Goal: Find specific page/section

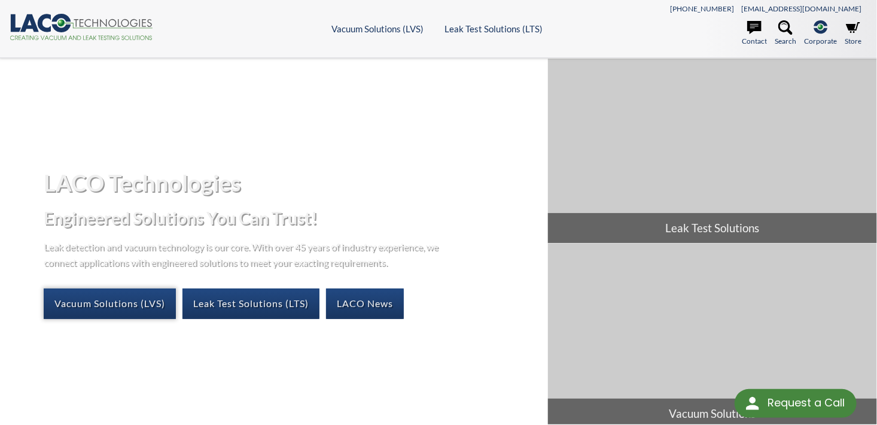
click at [126, 298] on link "Vacuum Solutions (LVS)" at bounding box center [110, 303] width 132 height 30
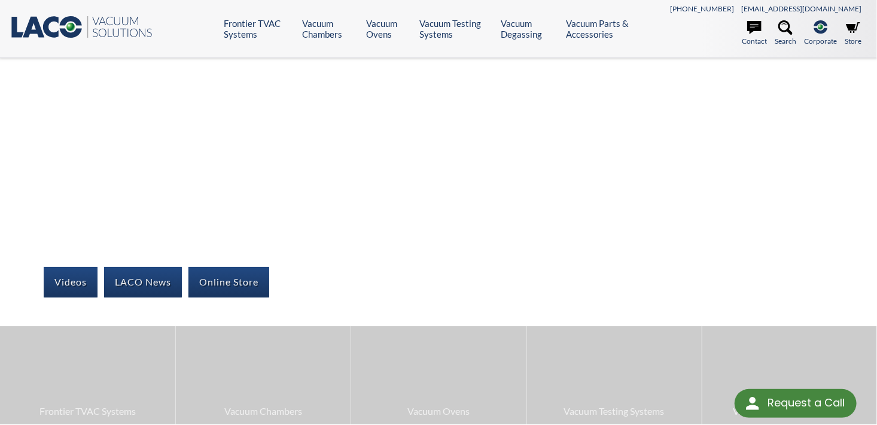
select select "Language Translate Widget"
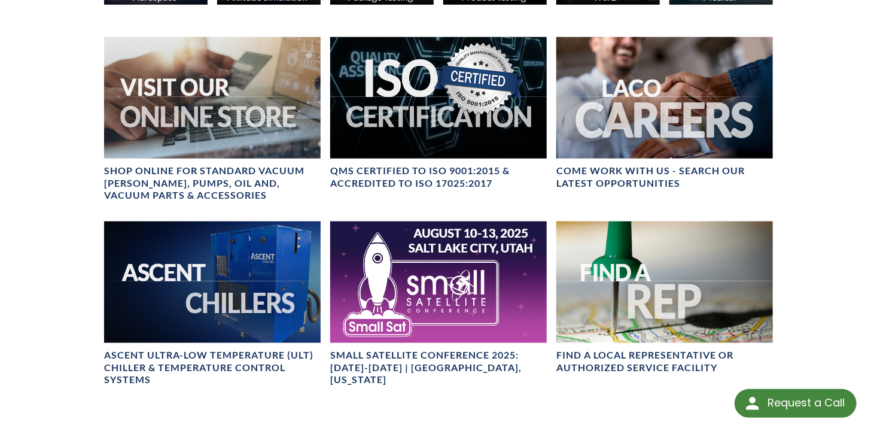
scroll to position [529, 0]
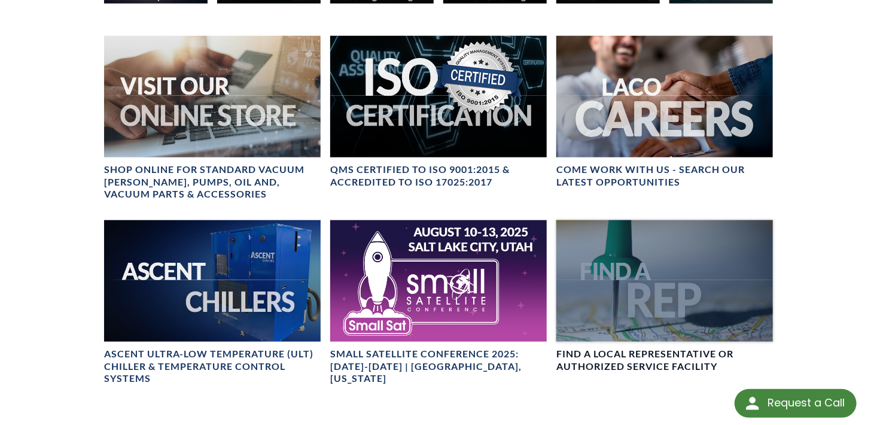
click at [666, 267] on div at bounding box center [664, 280] width 217 height 121
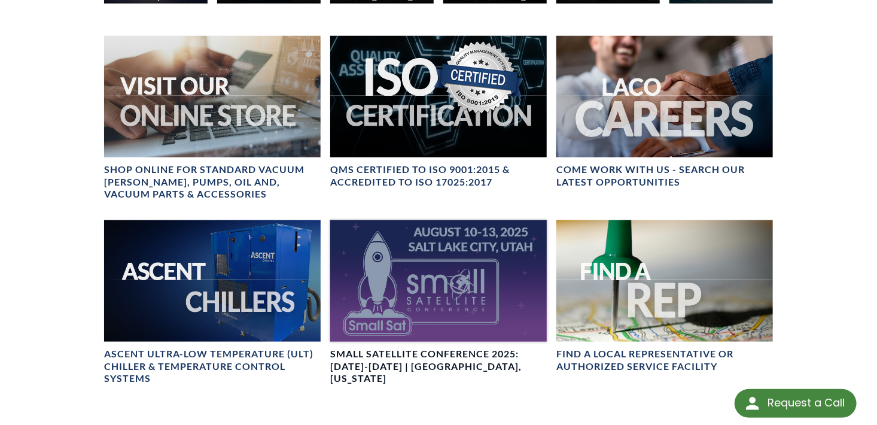
click at [479, 298] on div at bounding box center [438, 280] width 217 height 121
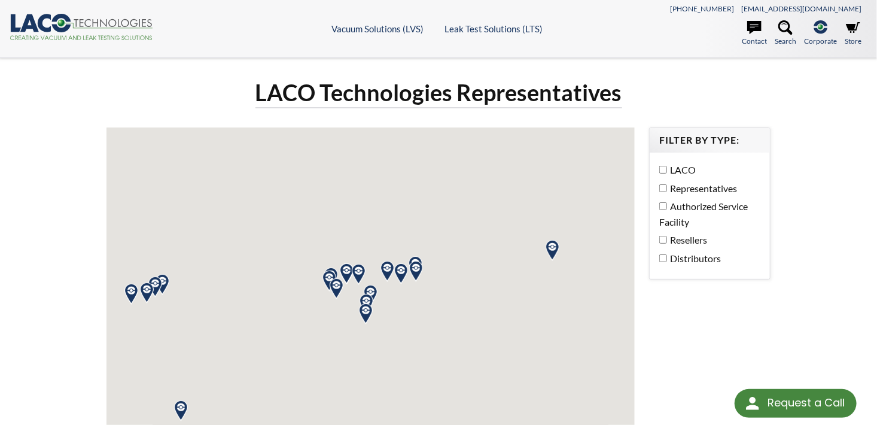
select select "Language Translate Widget"
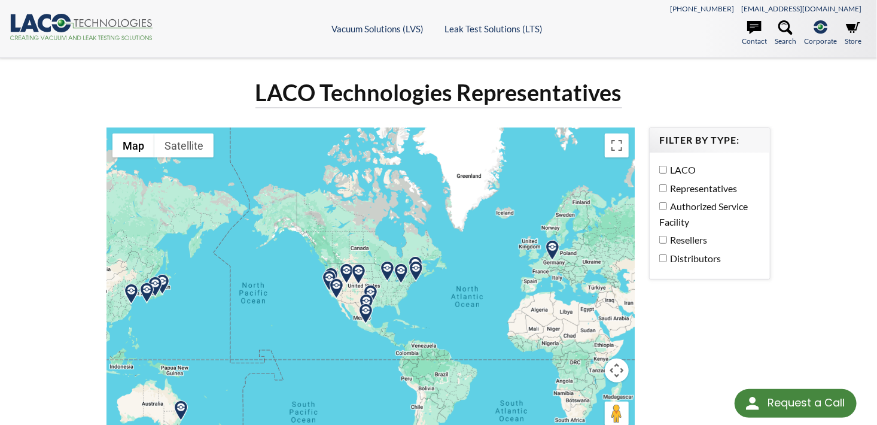
click at [446, 298] on div at bounding box center [370, 283] width 528 height 312
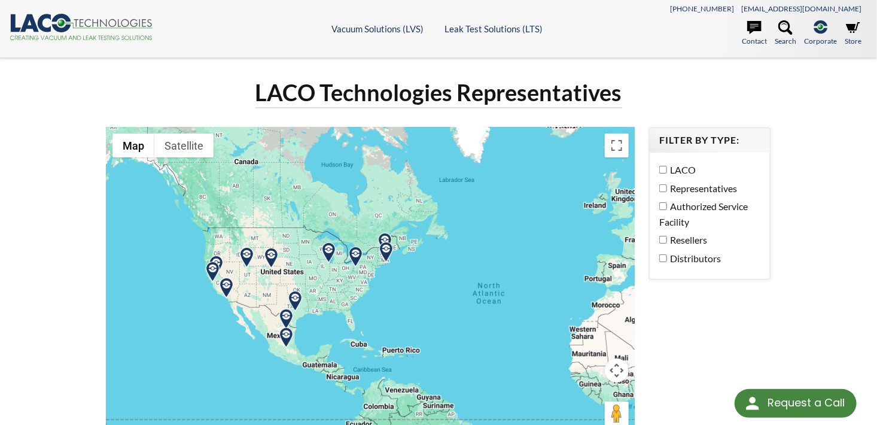
click at [446, 298] on div at bounding box center [370, 283] width 528 height 312
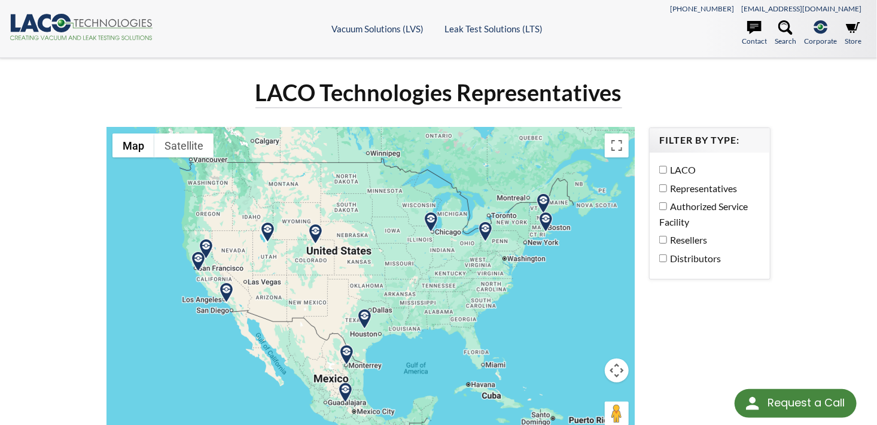
drag, startPoint x: 433, startPoint y: 281, endPoint x: 658, endPoint y: 288, distance: 225.0
click at [315, 231] on img at bounding box center [315, 234] width 21 height 21
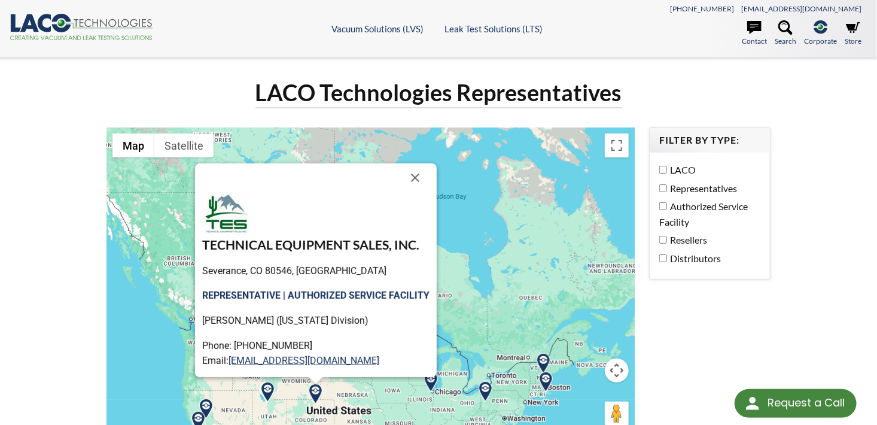
drag, startPoint x: 425, startPoint y: 173, endPoint x: 504, endPoint y: 209, distance: 87.0
click at [425, 173] on button "Close" at bounding box center [415, 177] width 29 height 29
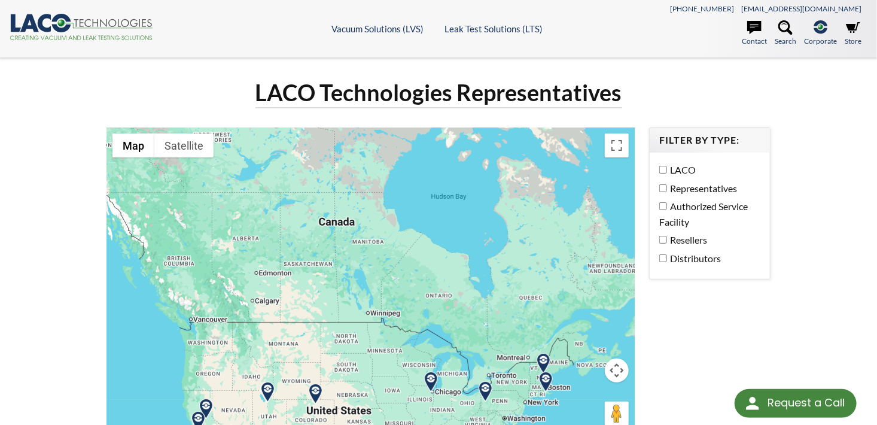
click at [679, 236] on label "Resellers" at bounding box center [706, 240] width 95 height 16
click at [669, 257] on label "Distributors" at bounding box center [706, 259] width 95 height 16
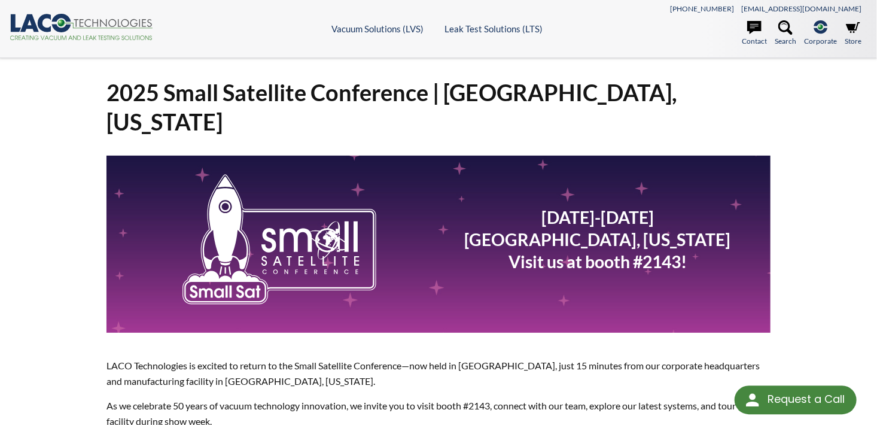
select select "Language Translate Widget"
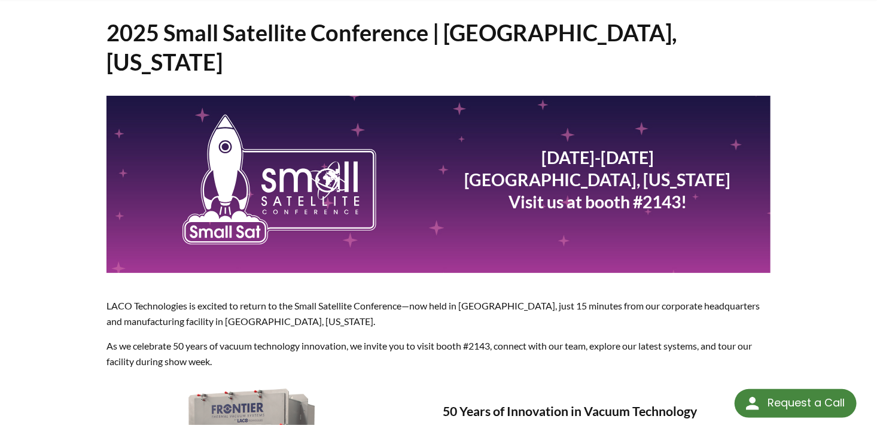
scroll to position [41, 0]
